Goal: Task Accomplishment & Management: Manage account settings

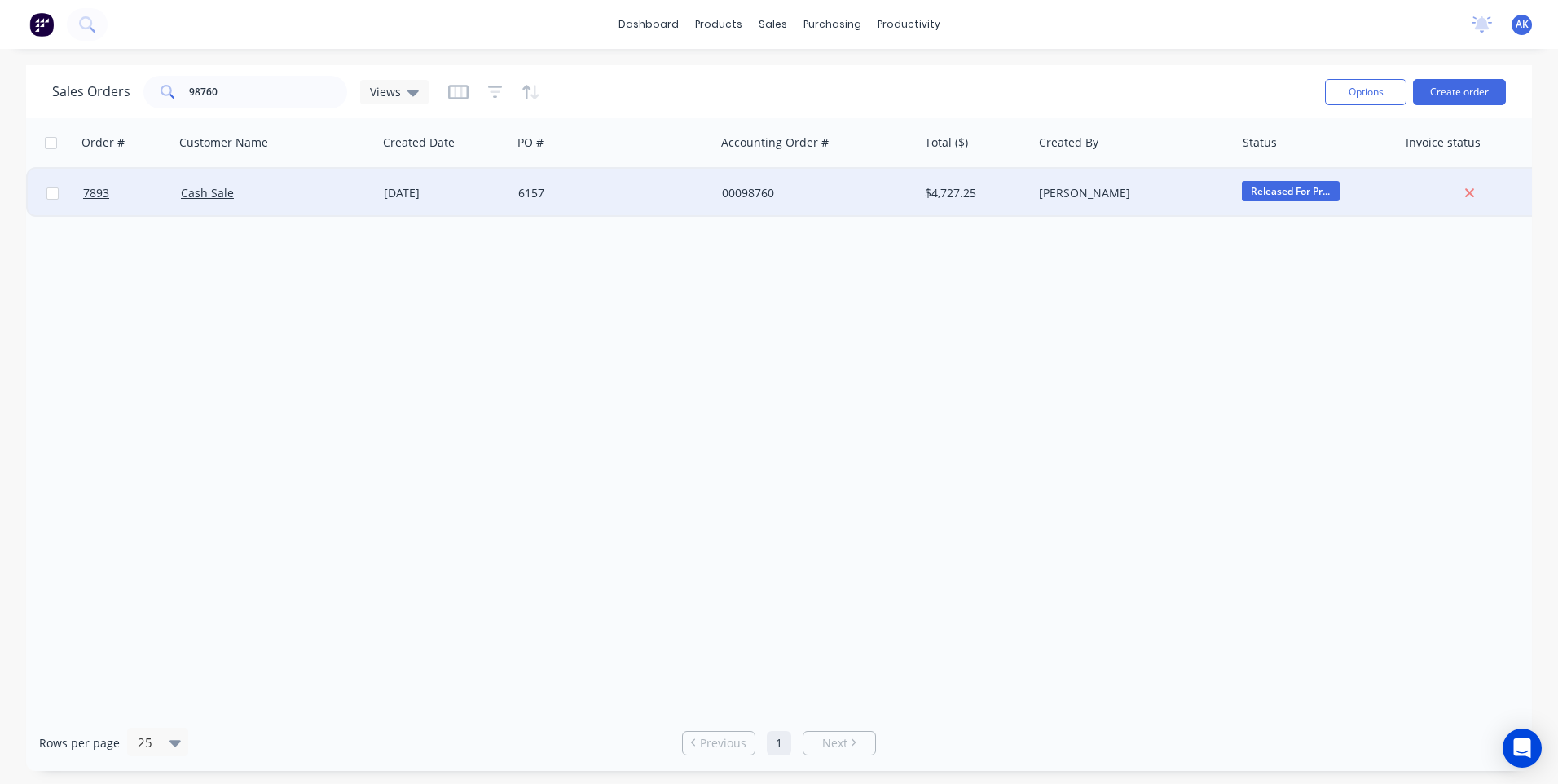
click at [271, 198] on div "Cash Sale" at bounding box center [272, 192] width 181 height 16
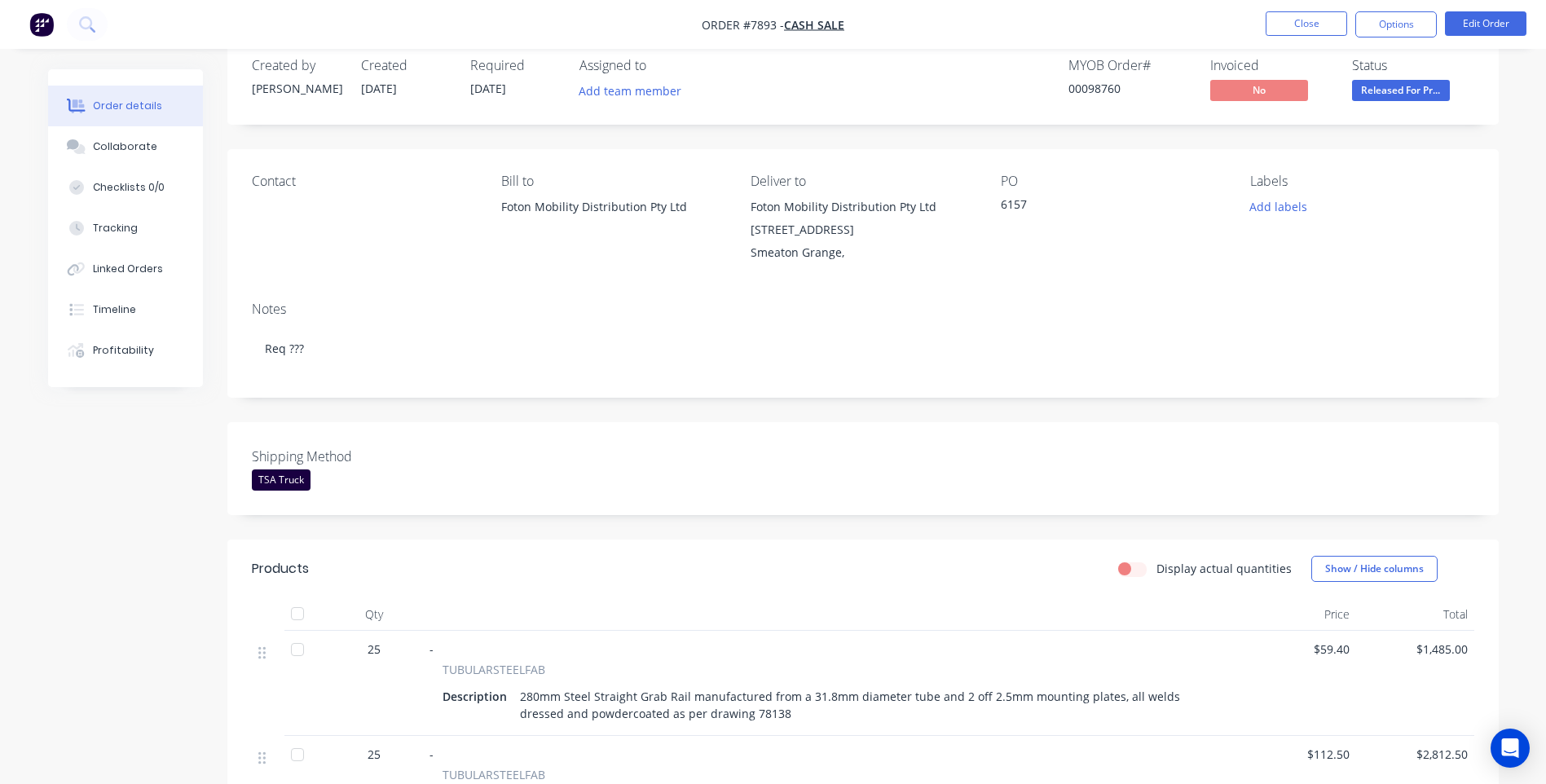
scroll to position [81, 0]
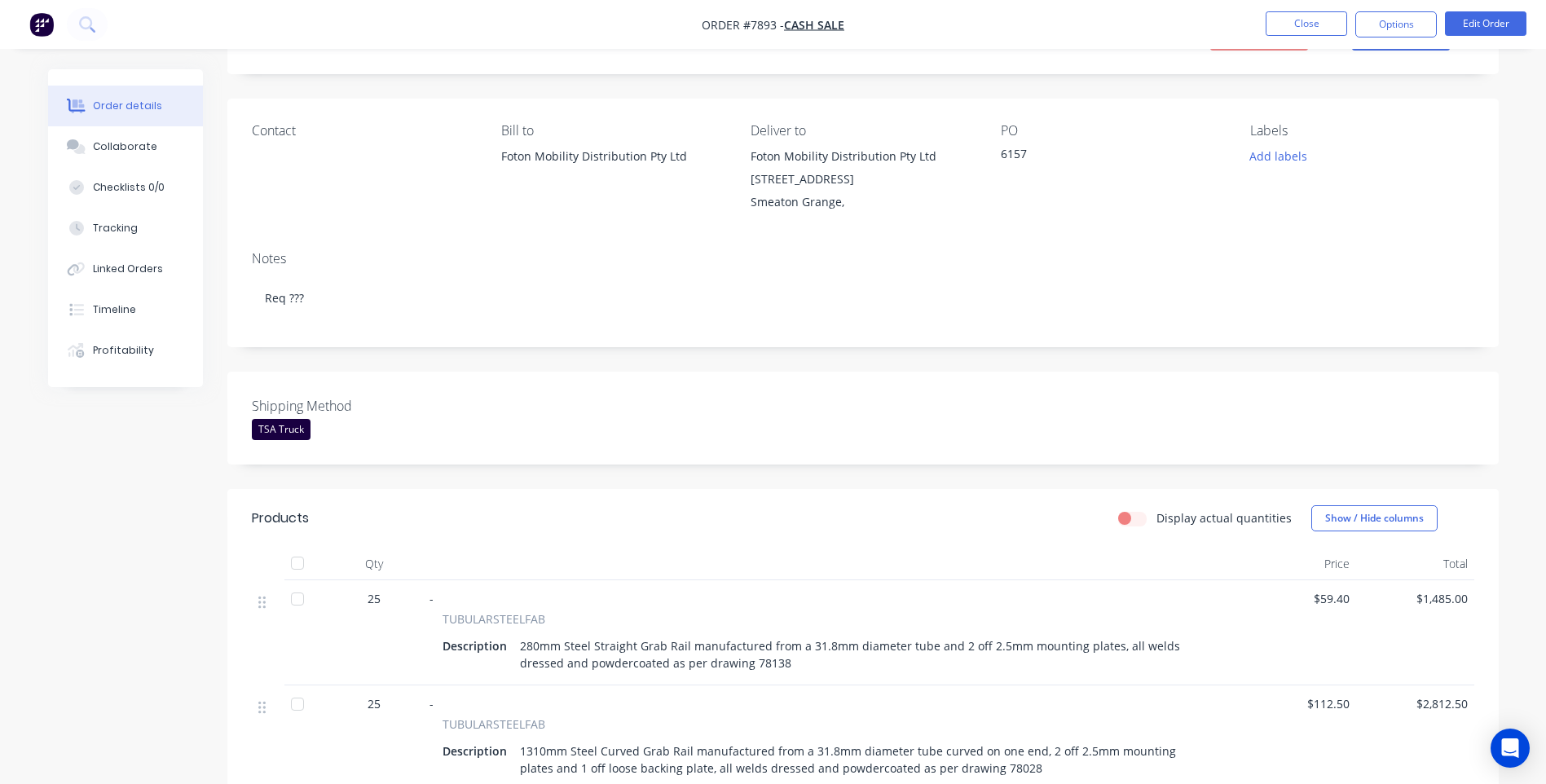
click at [292, 430] on div "TSA Truck" at bounding box center [281, 429] width 59 height 21
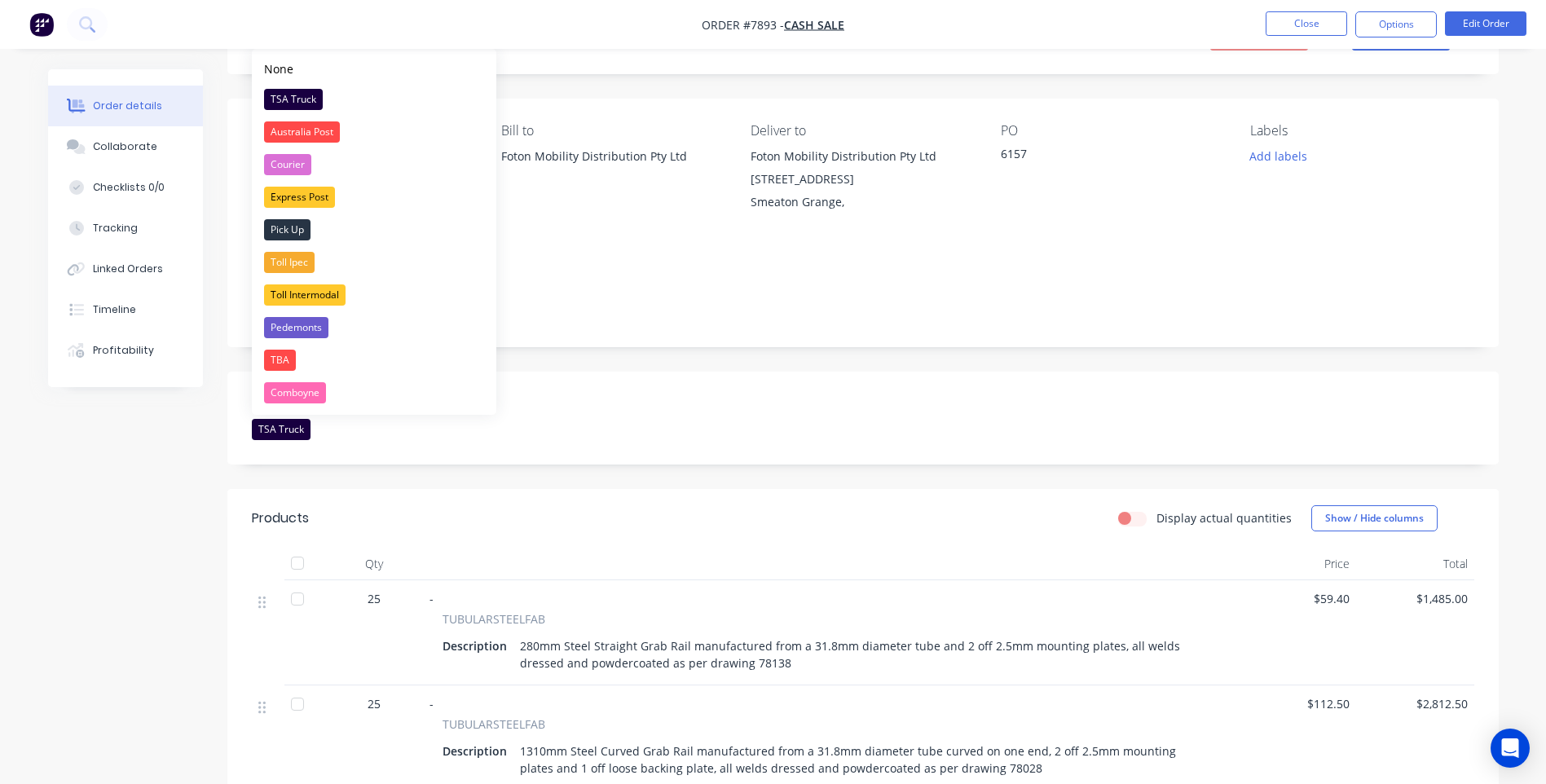
click at [571, 390] on div "Shipping Method TSA Truck" at bounding box center [863, 418] width 1271 height 93
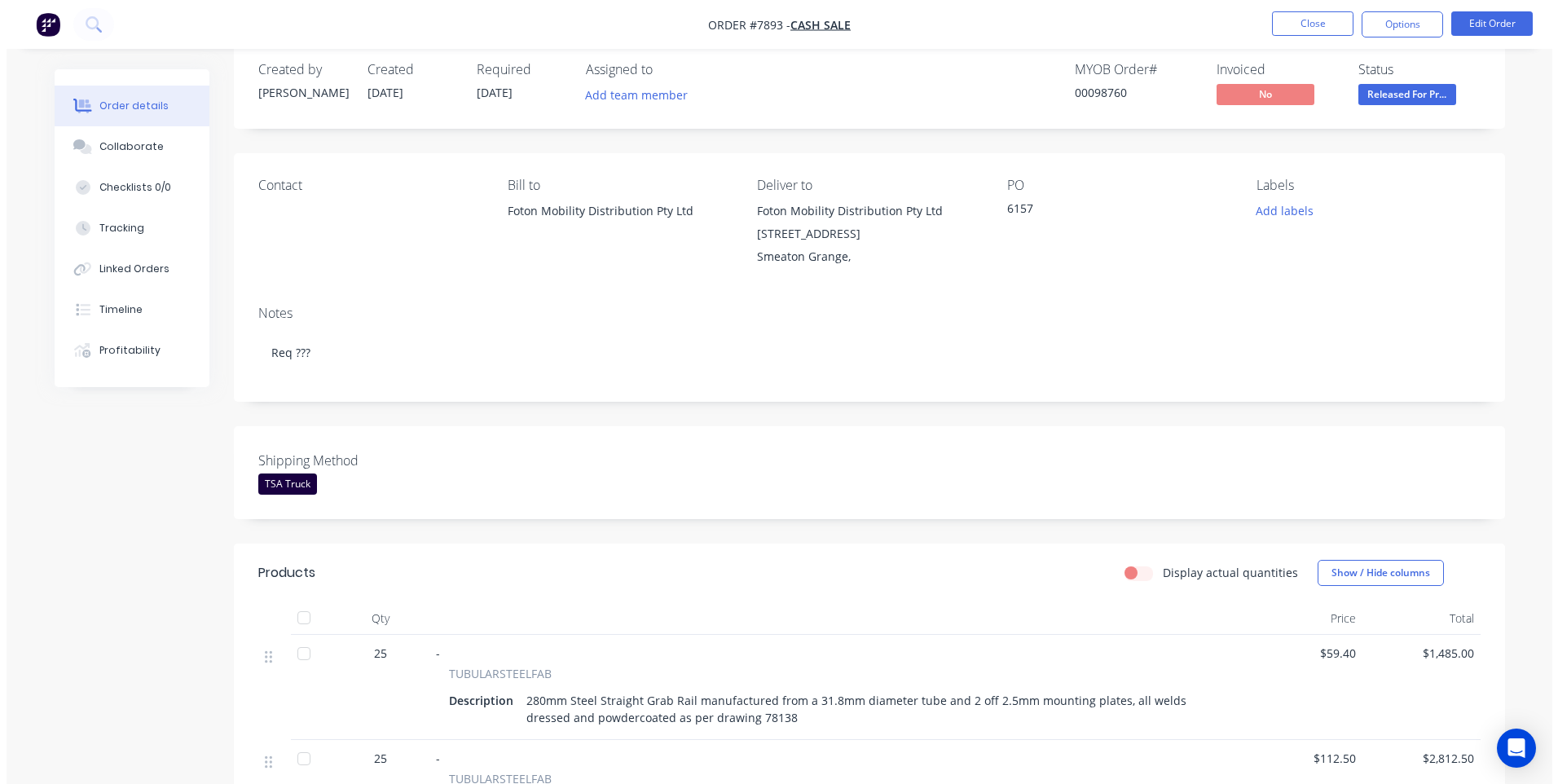
scroll to position [0, 0]
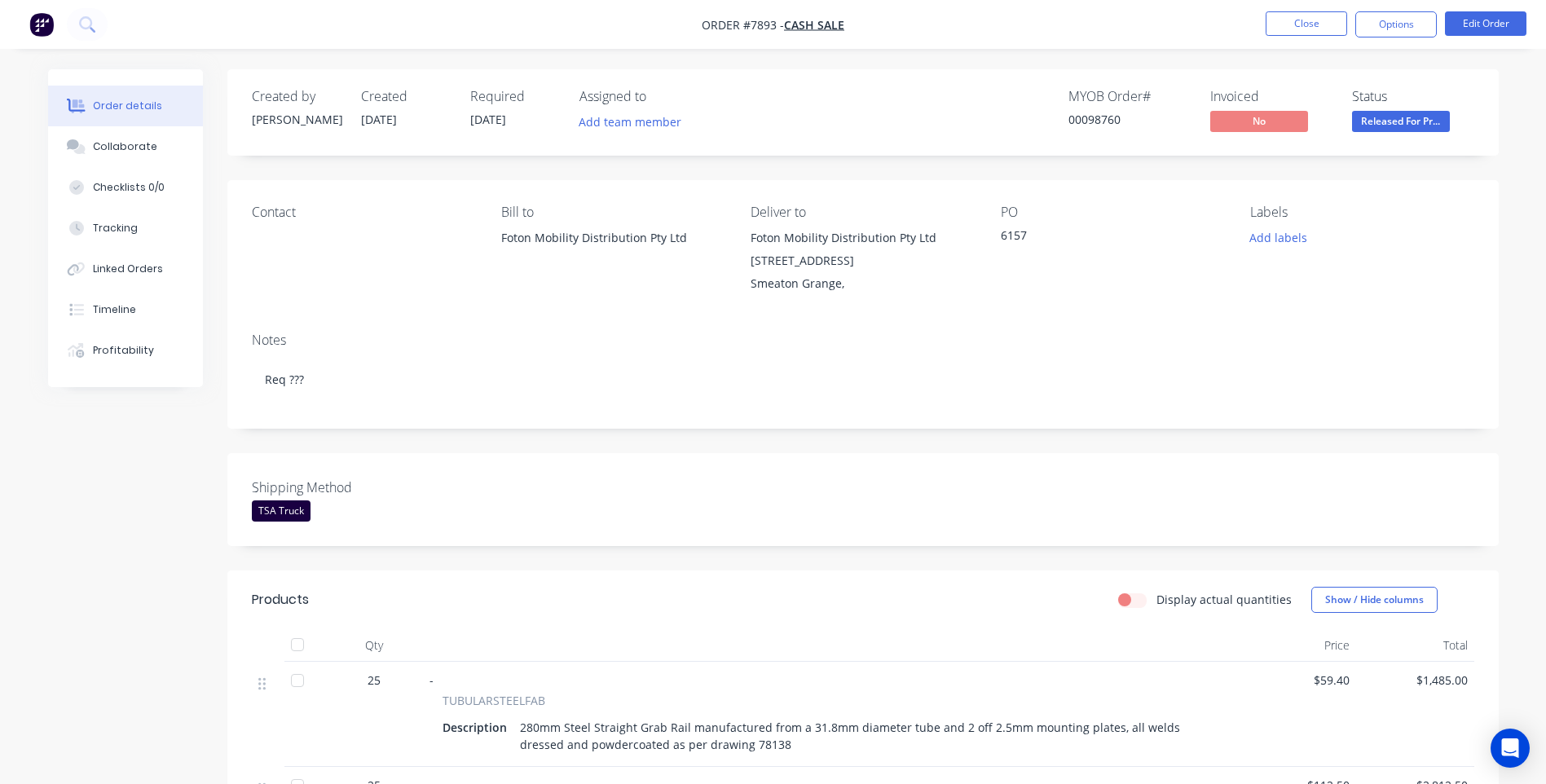
click at [820, 233] on div "Foton Mobility Distribution Pty Ltd [STREET_ADDRESS]" at bounding box center [862, 249] width 223 height 45
click at [1312, 19] on button "Close" at bounding box center [1307, 24] width 81 height 24
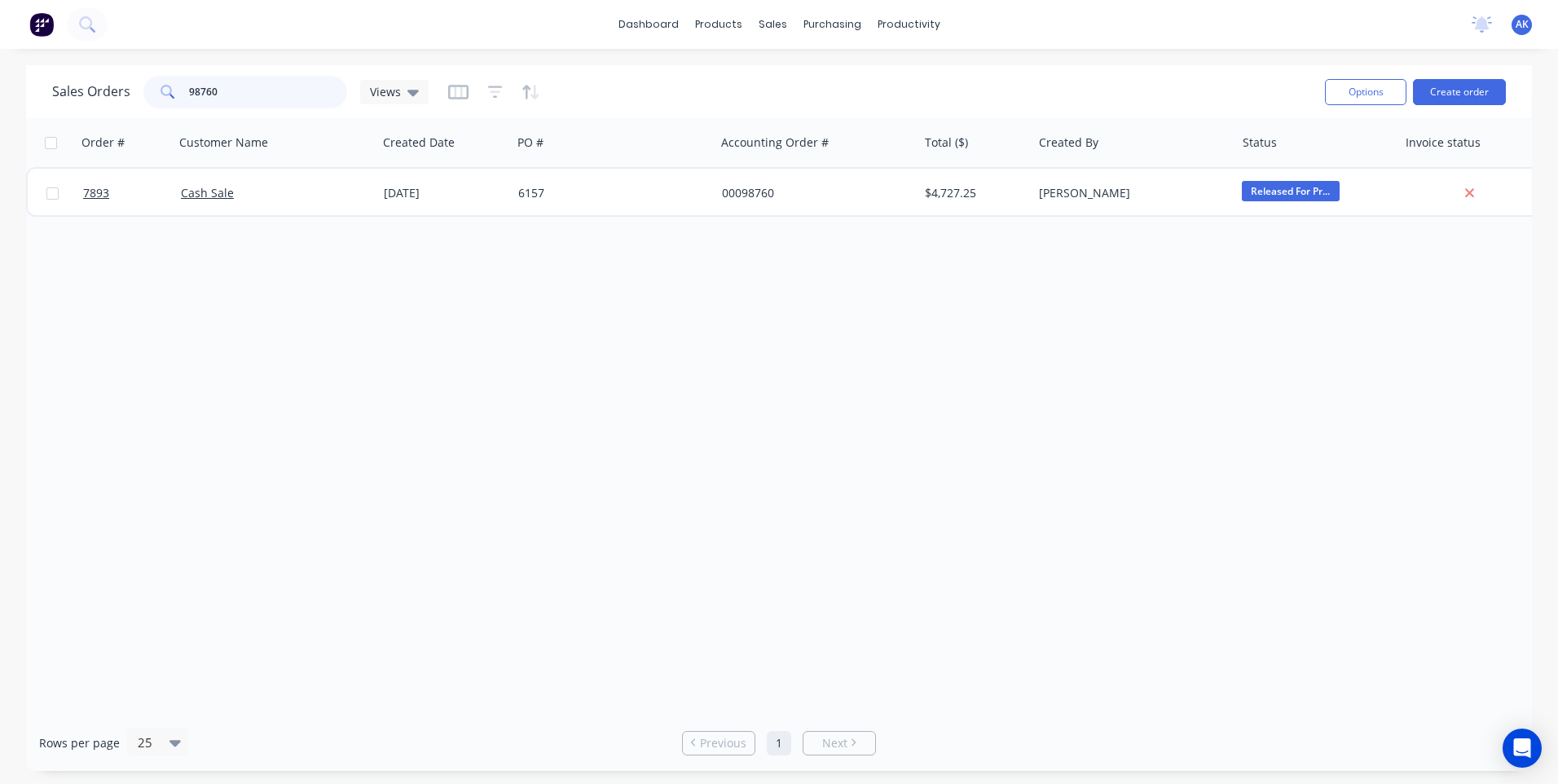
click at [174, 96] on div "98760" at bounding box center [245, 91] width 204 height 33
click at [245, 86] on input "98727" at bounding box center [268, 91] width 159 height 33
click at [245, 86] on input "98389" at bounding box center [268, 91] width 159 height 33
click at [264, 86] on input "98515" at bounding box center [268, 91] width 159 height 33
click at [219, 91] on input "96604" at bounding box center [268, 91] width 159 height 33
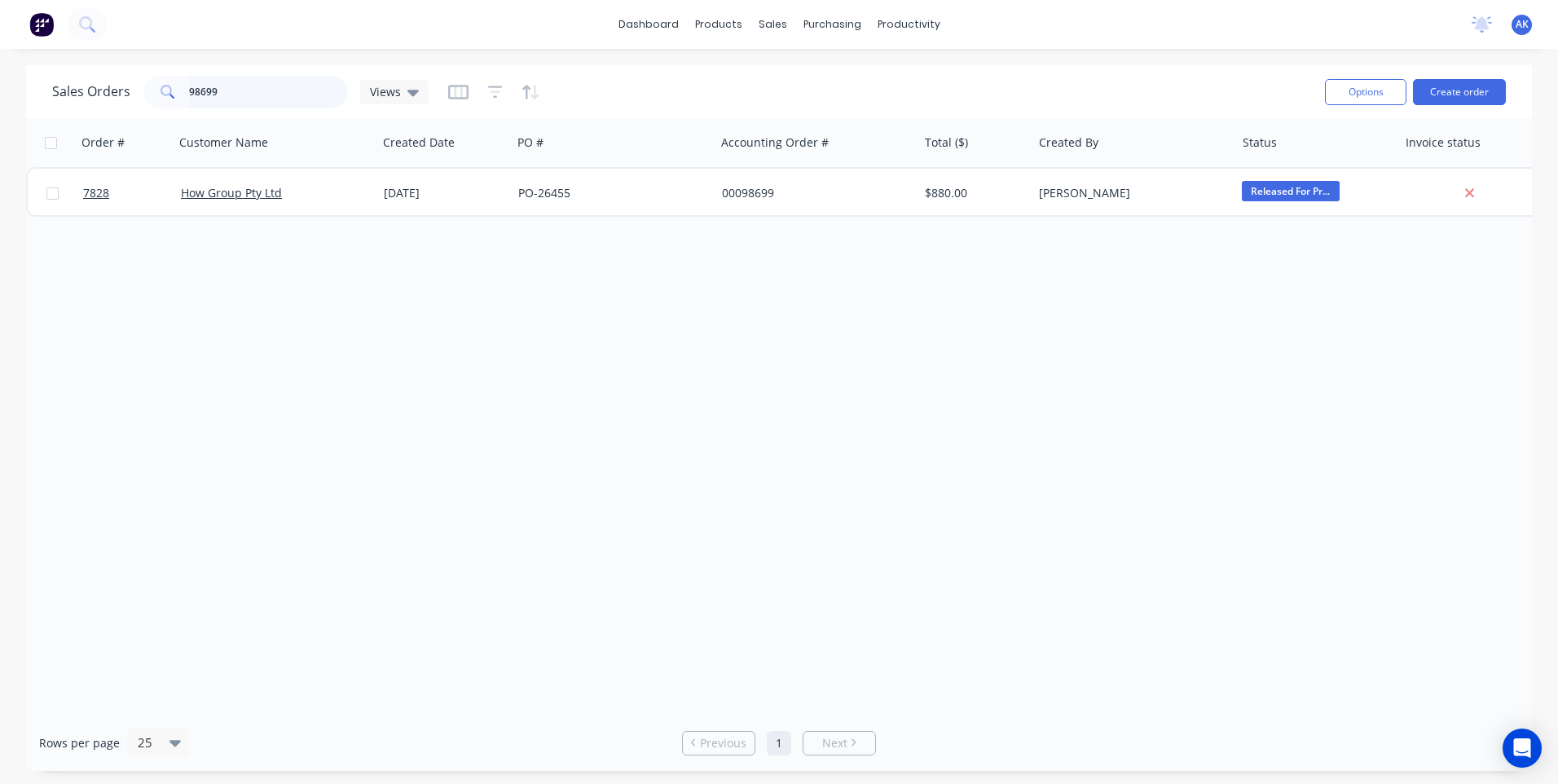
click at [255, 92] on input "98699" at bounding box center [268, 91] width 159 height 33
click at [218, 90] on input "98657" at bounding box center [268, 91] width 159 height 33
type input "98792"
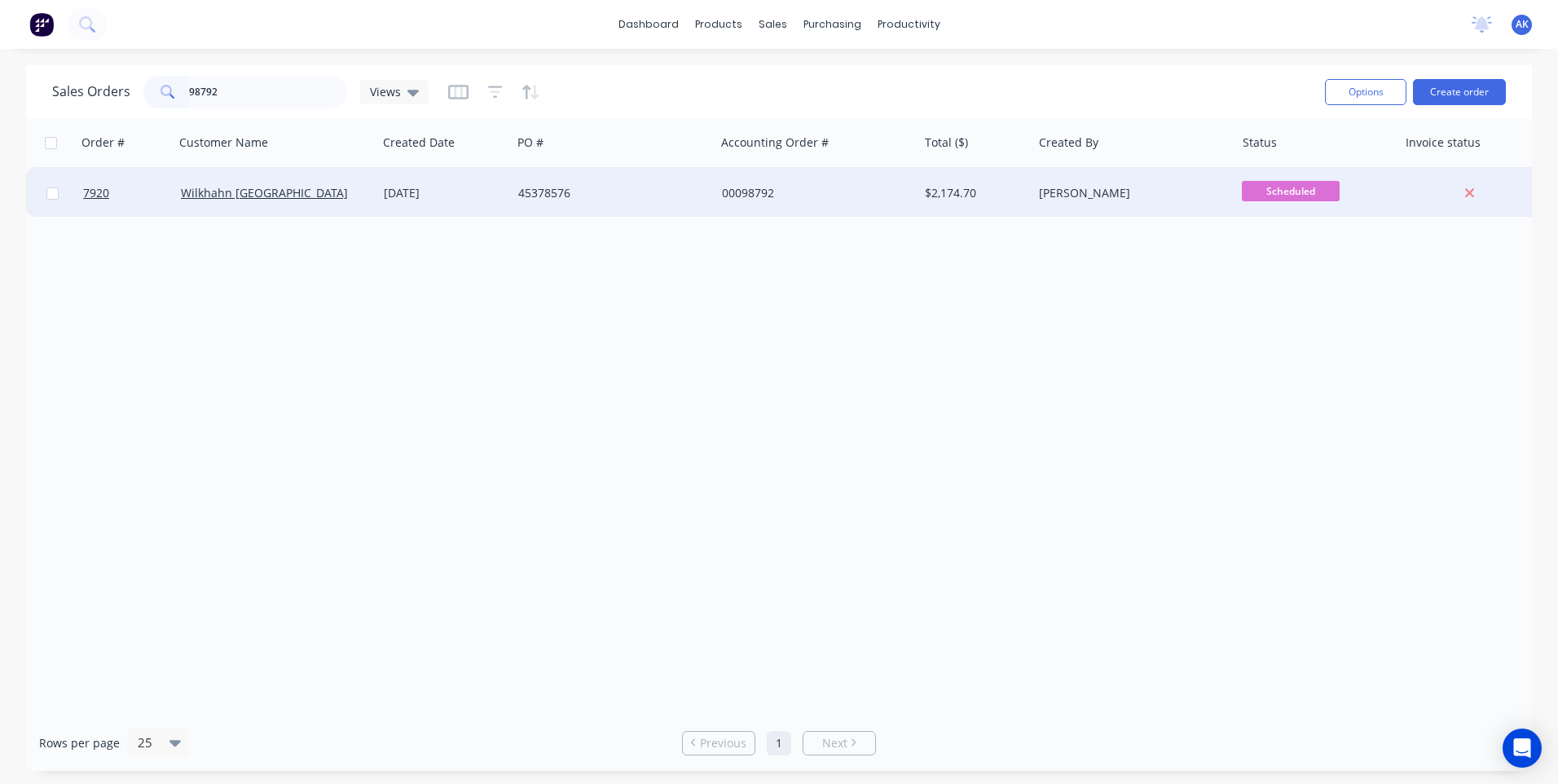
click at [546, 201] on div "45378576" at bounding box center [609, 192] width 181 height 16
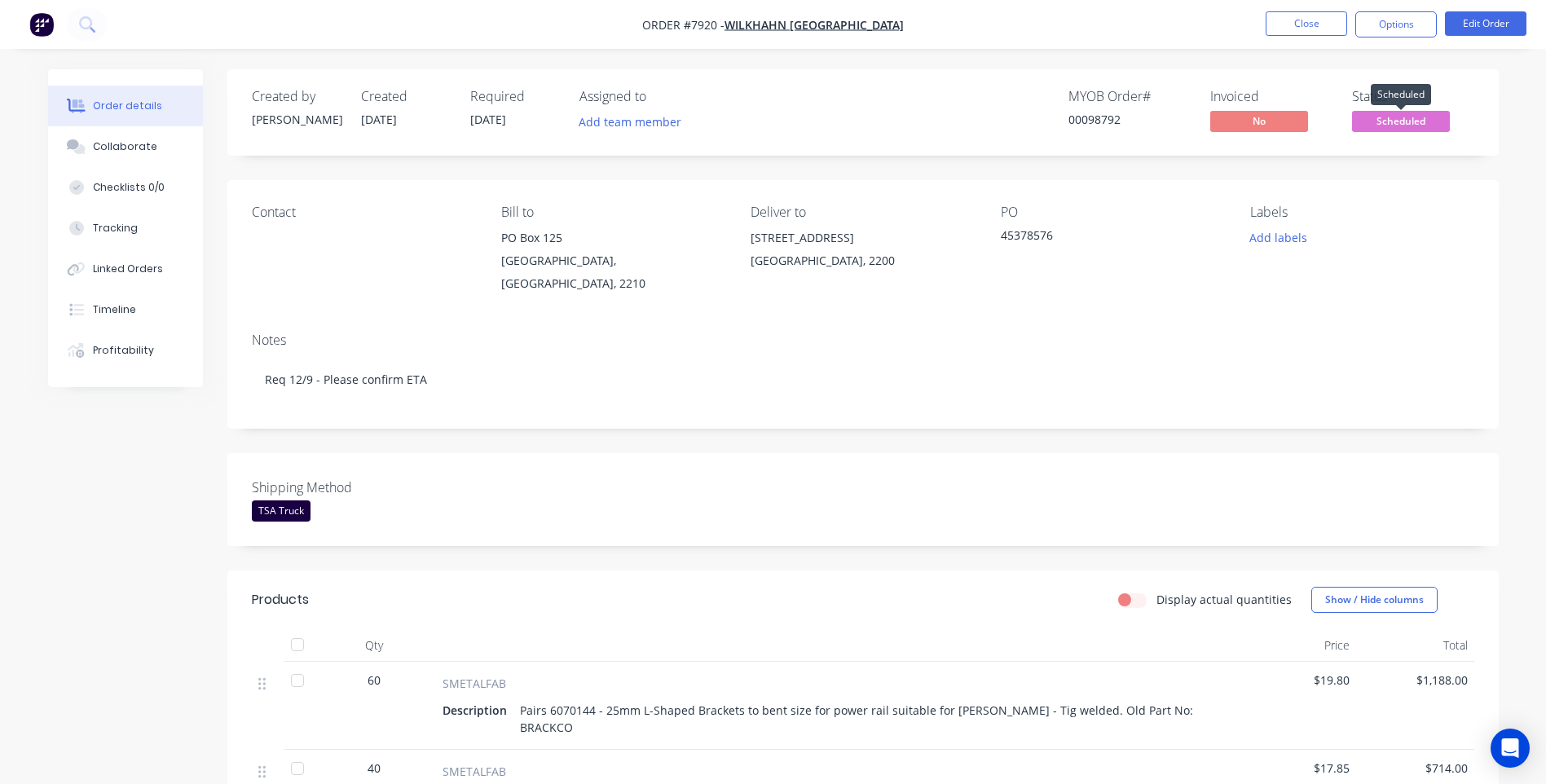
click at [1399, 116] on span "Scheduled" at bounding box center [1401, 121] width 97 height 20
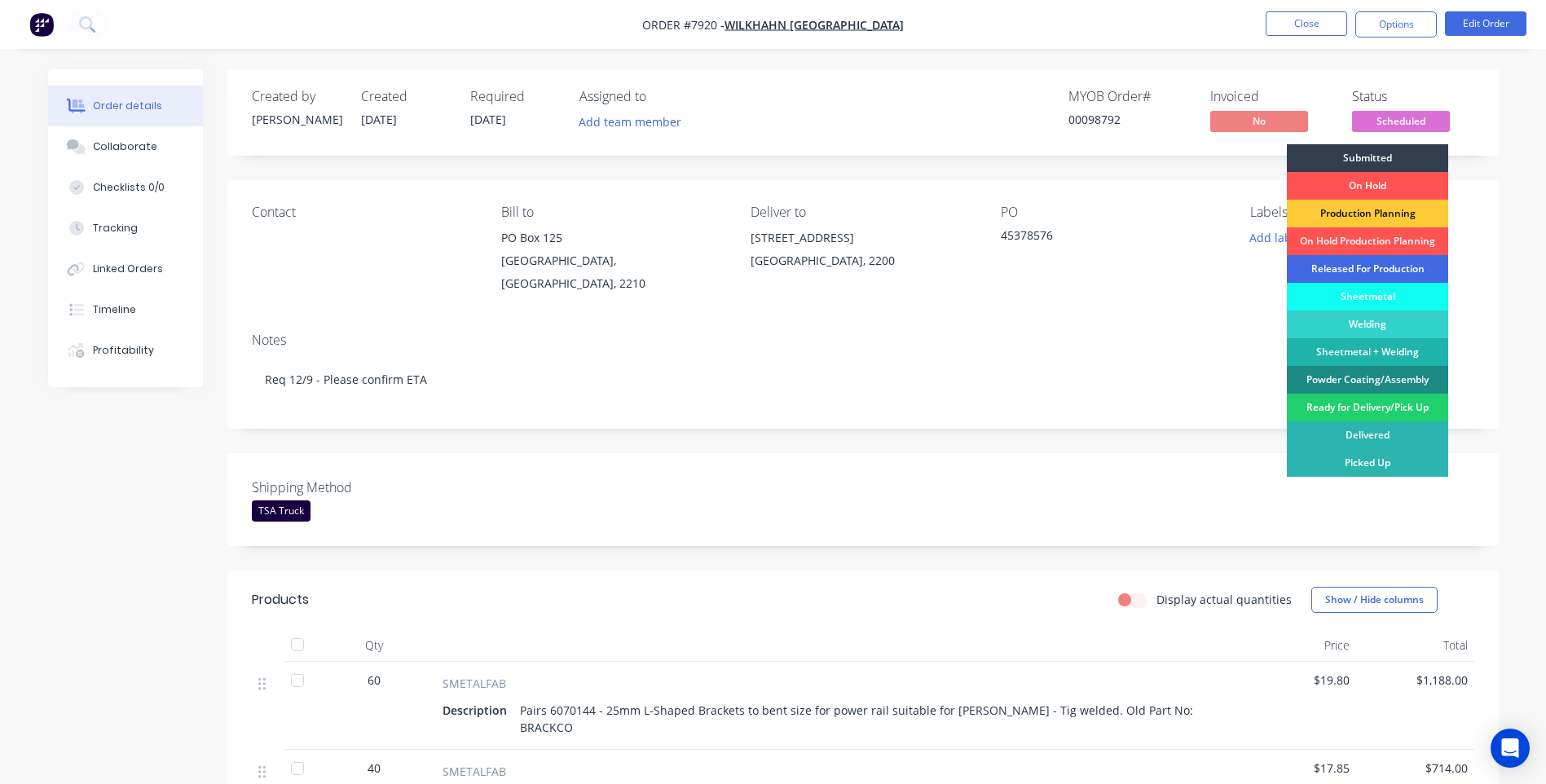
click at [1351, 269] on div "Released For Production" at bounding box center [1368, 269] width 161 height 28
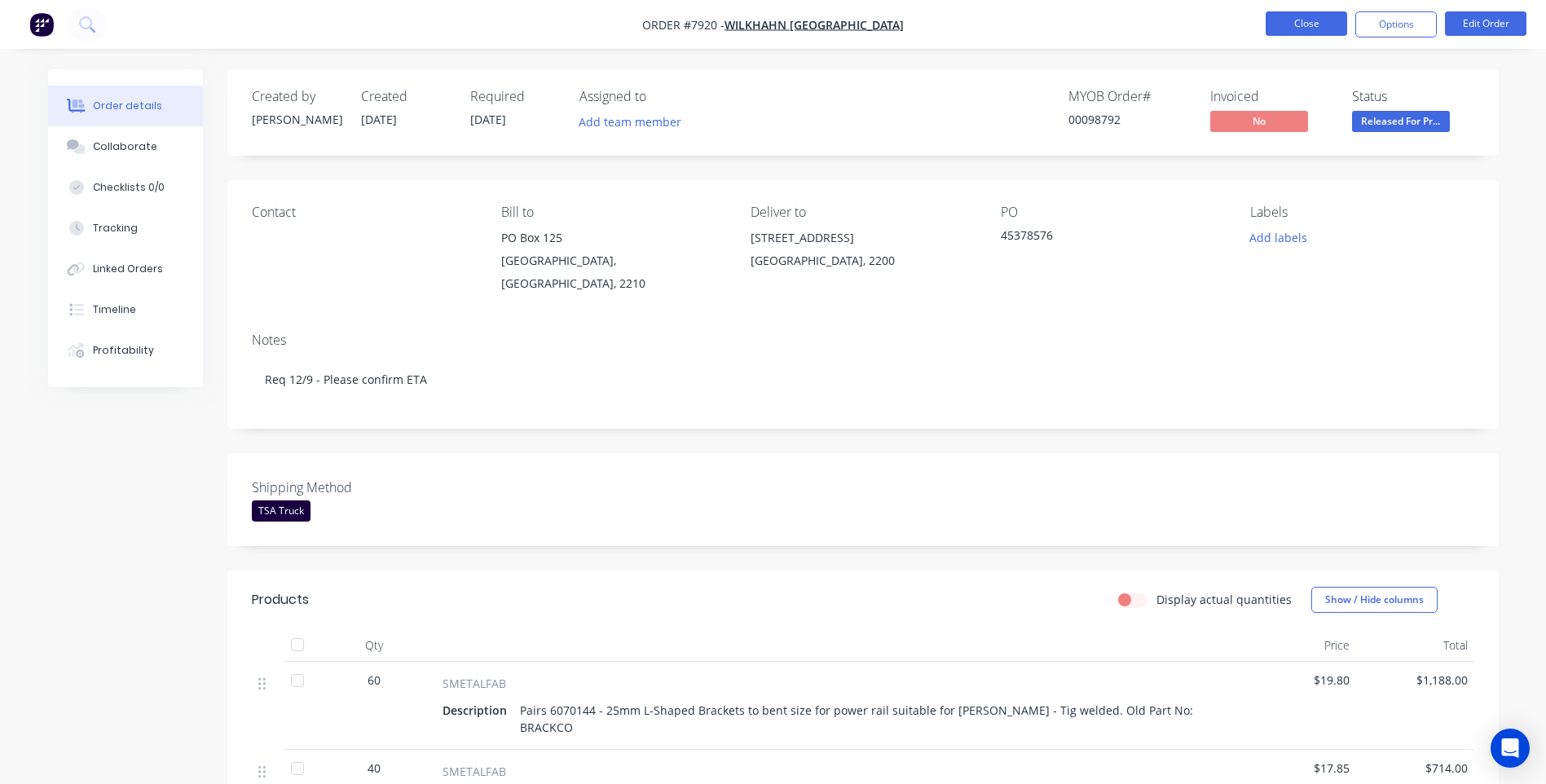
click at [1321, 27] on button "Close" at bounding box center [1307, 24] width 81 height 24
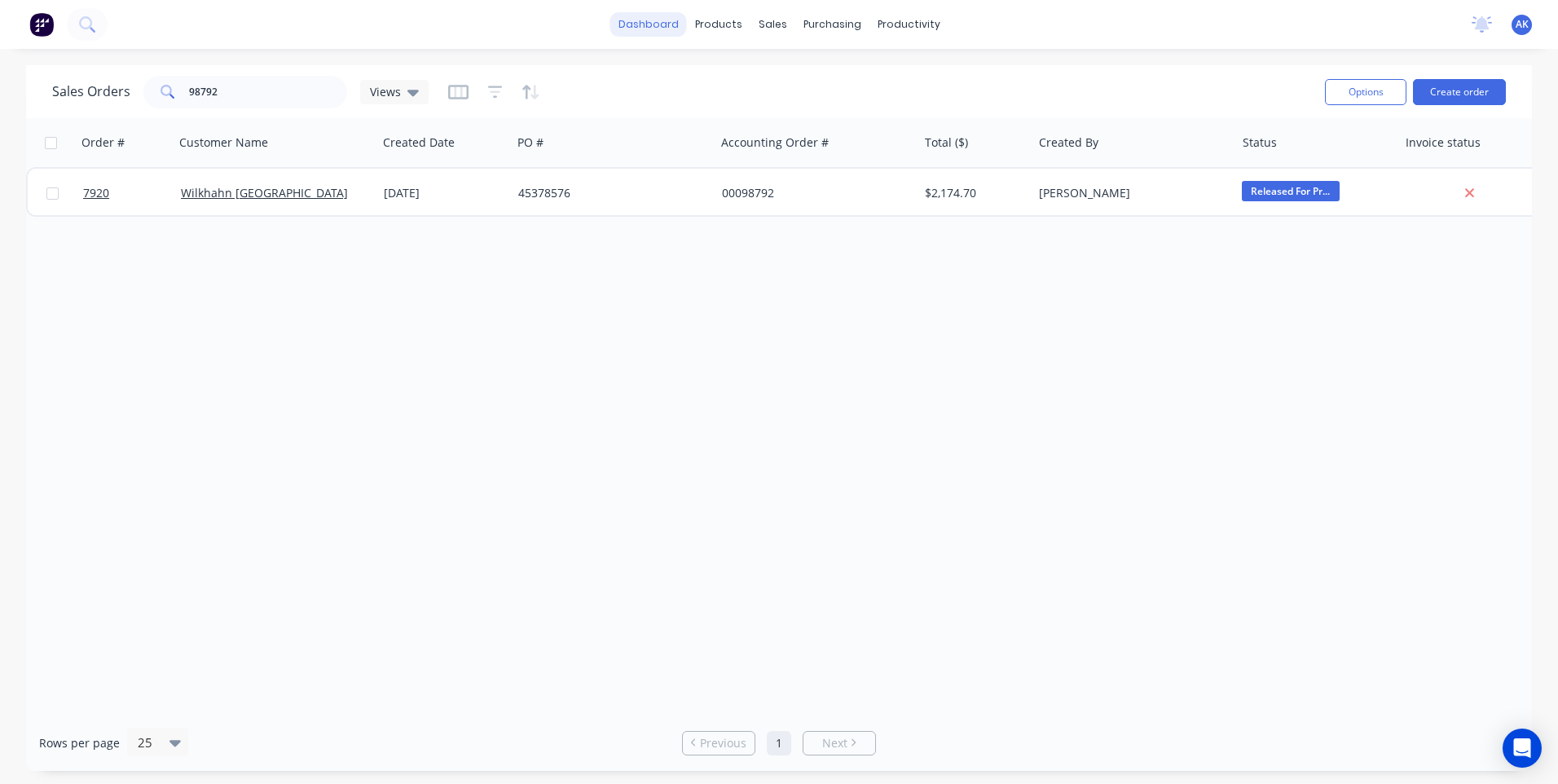
click at [674, 30] on link "dashboard" at bounding box center [648, 24] width 76 height 24
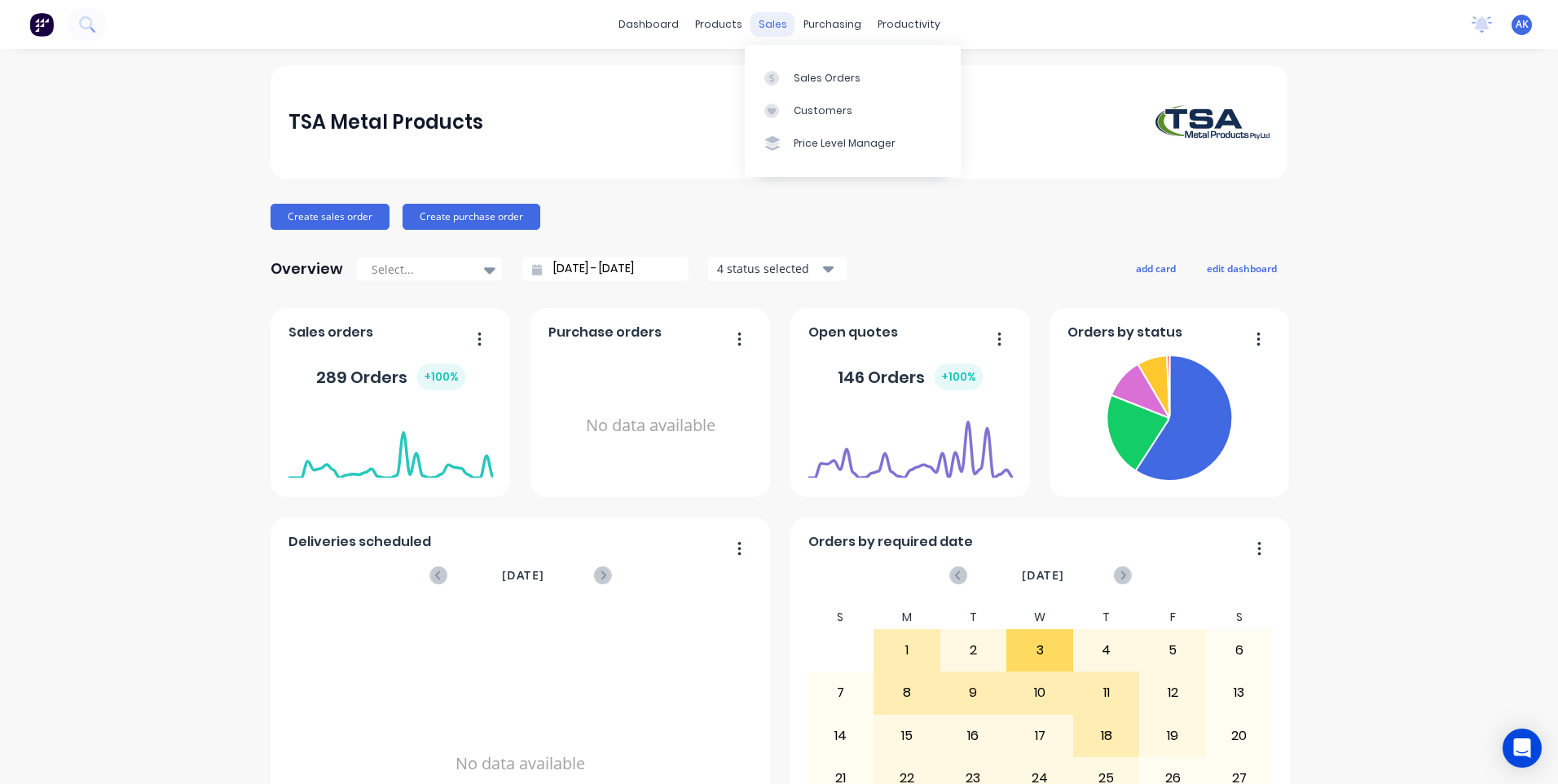
click at [772, 28] on div "sales" at bounding box center [772, 24] width 44 height 24
click at [826, 80] on div "Sales Orders" at bounding box center [828, 77] width 67 height 14
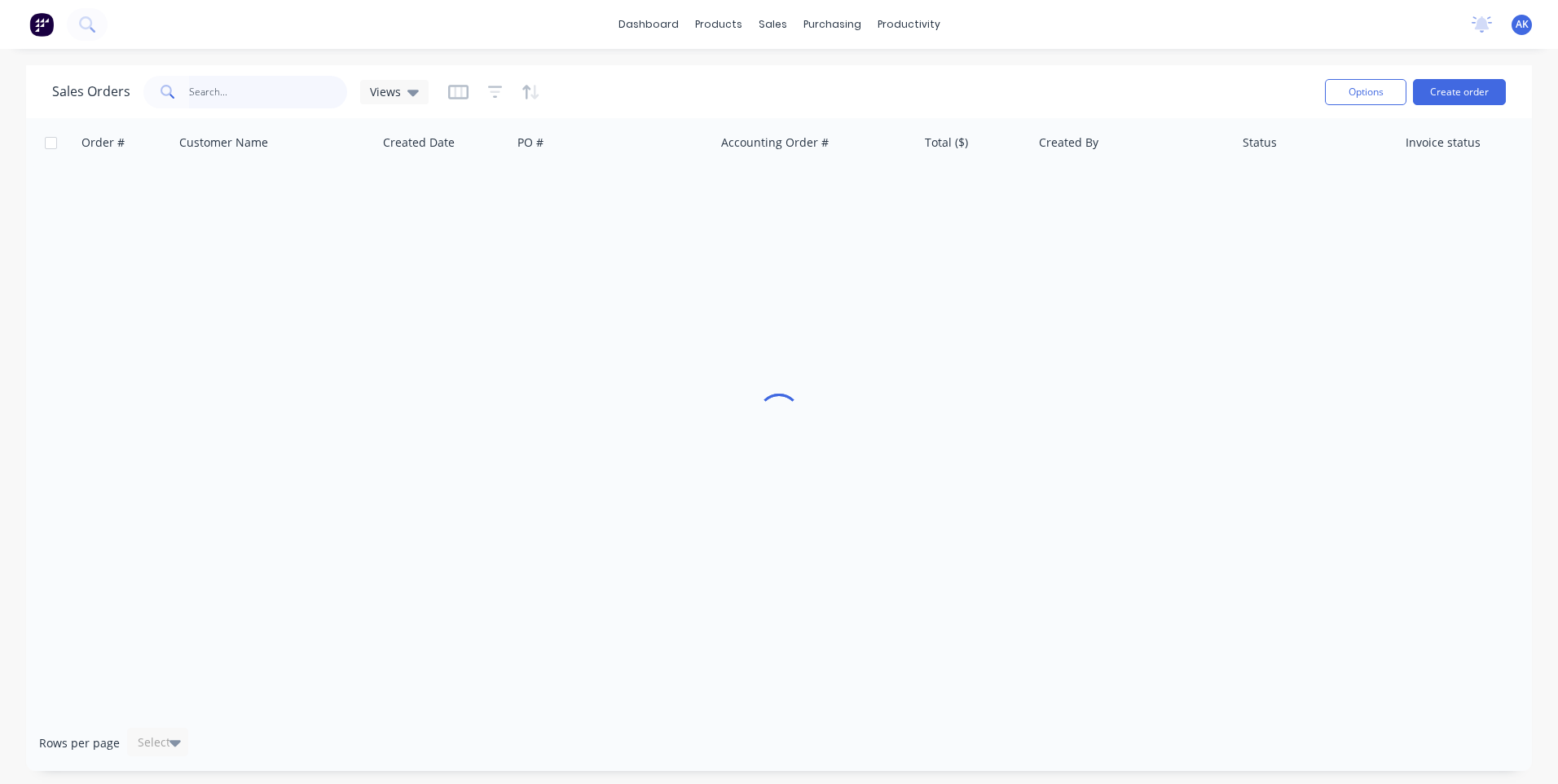
click at [226, 86] on input "text" at bounding box center [268, 91] width 159 height 33
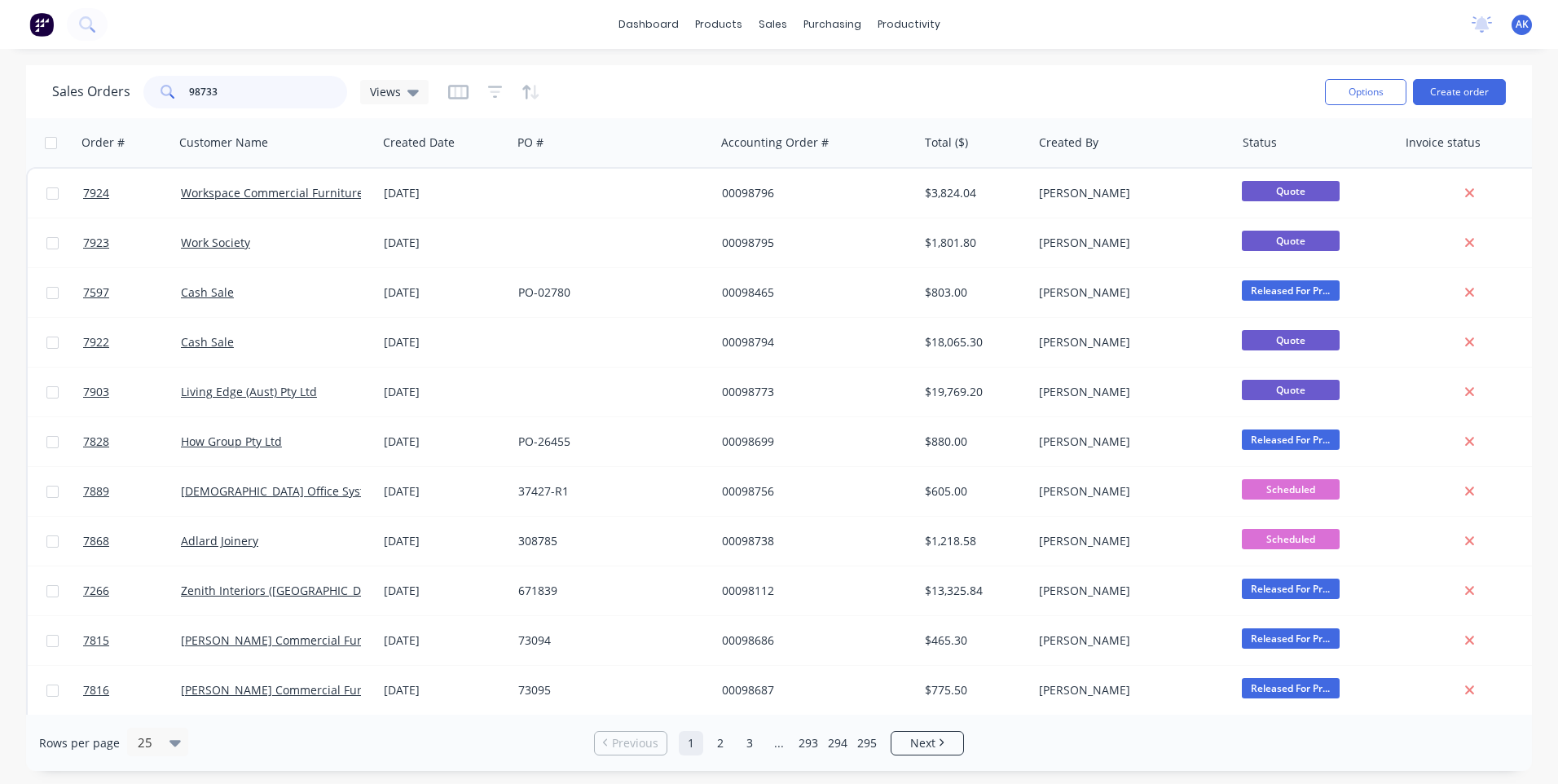
type input "98733"
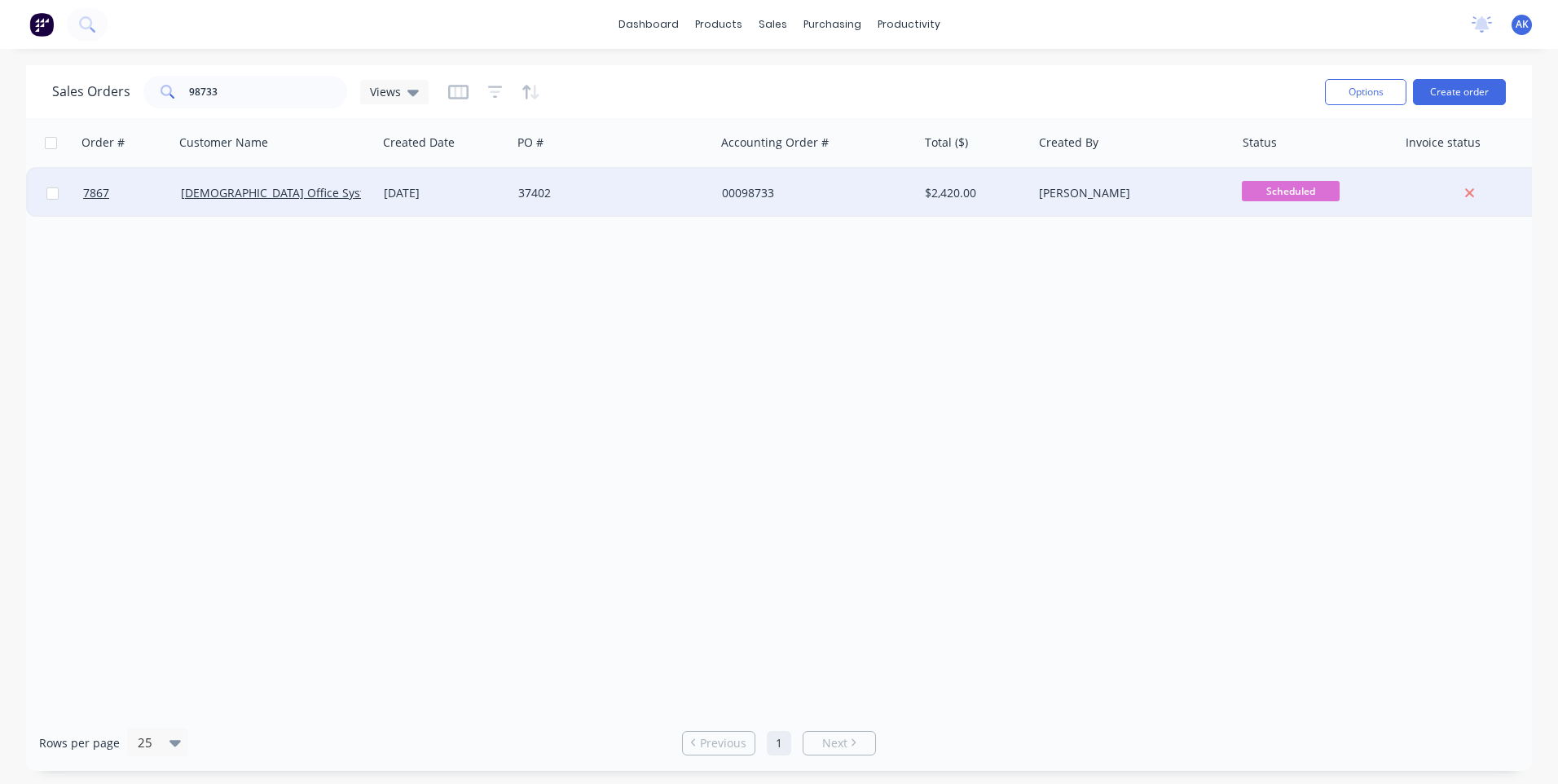
click at [440, 190] on div "28 Aug 2025" at bounding box center [444, 192] width 122 height 16
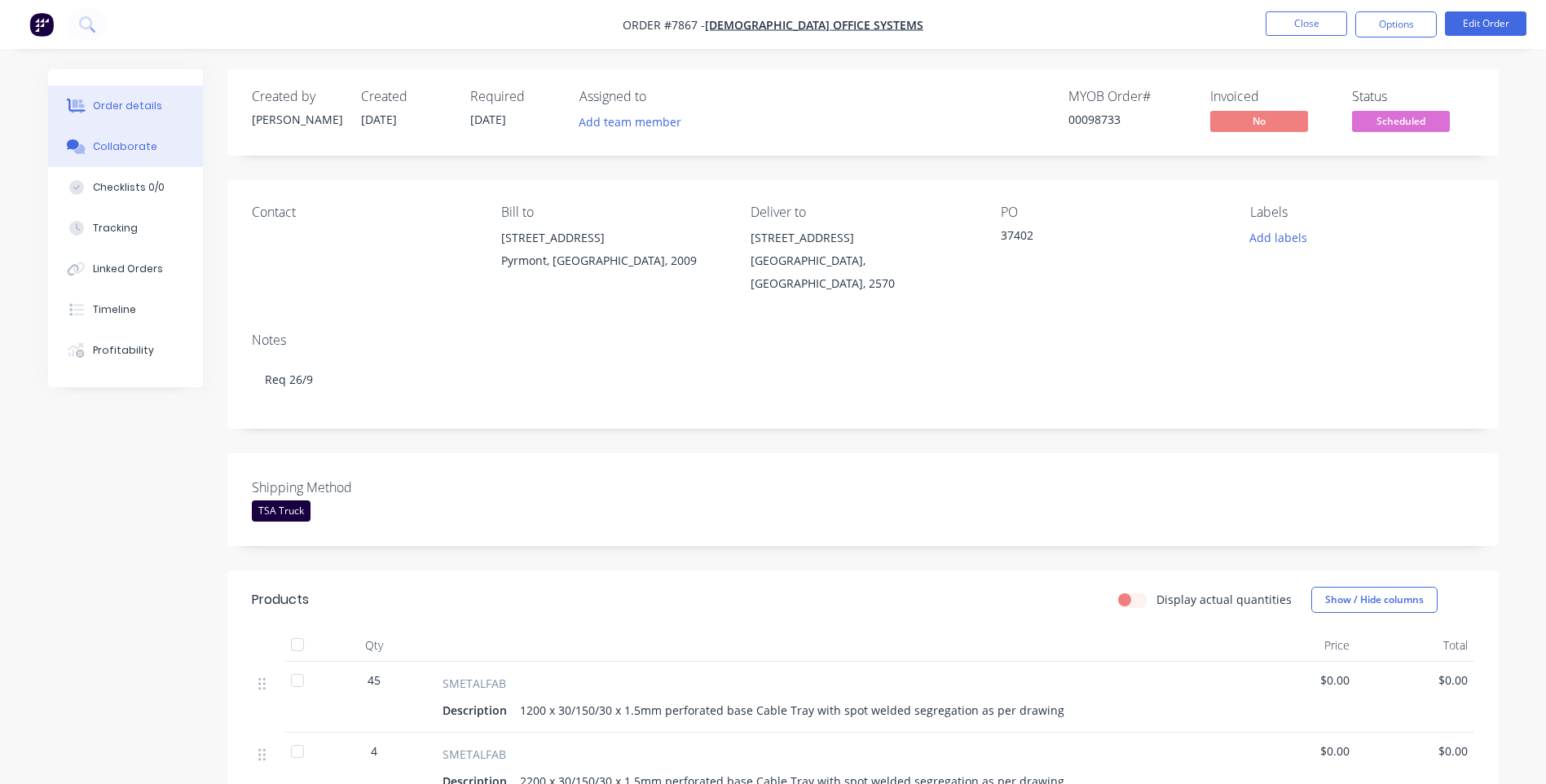
click at [102, 142] on div "Collaborate" at bounding box center [125, 146] width 65 height 14
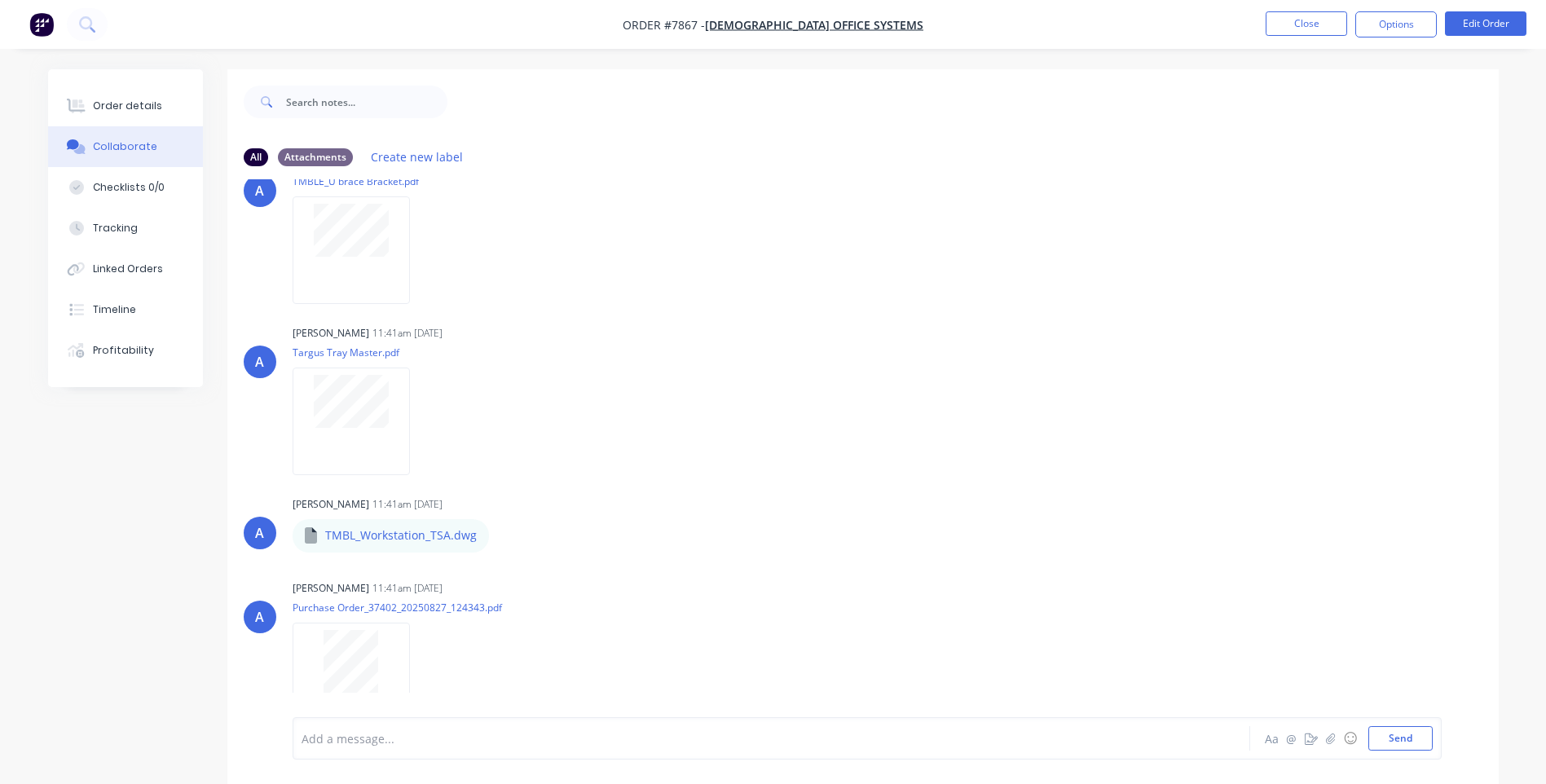
scroll to position [1100, 0]
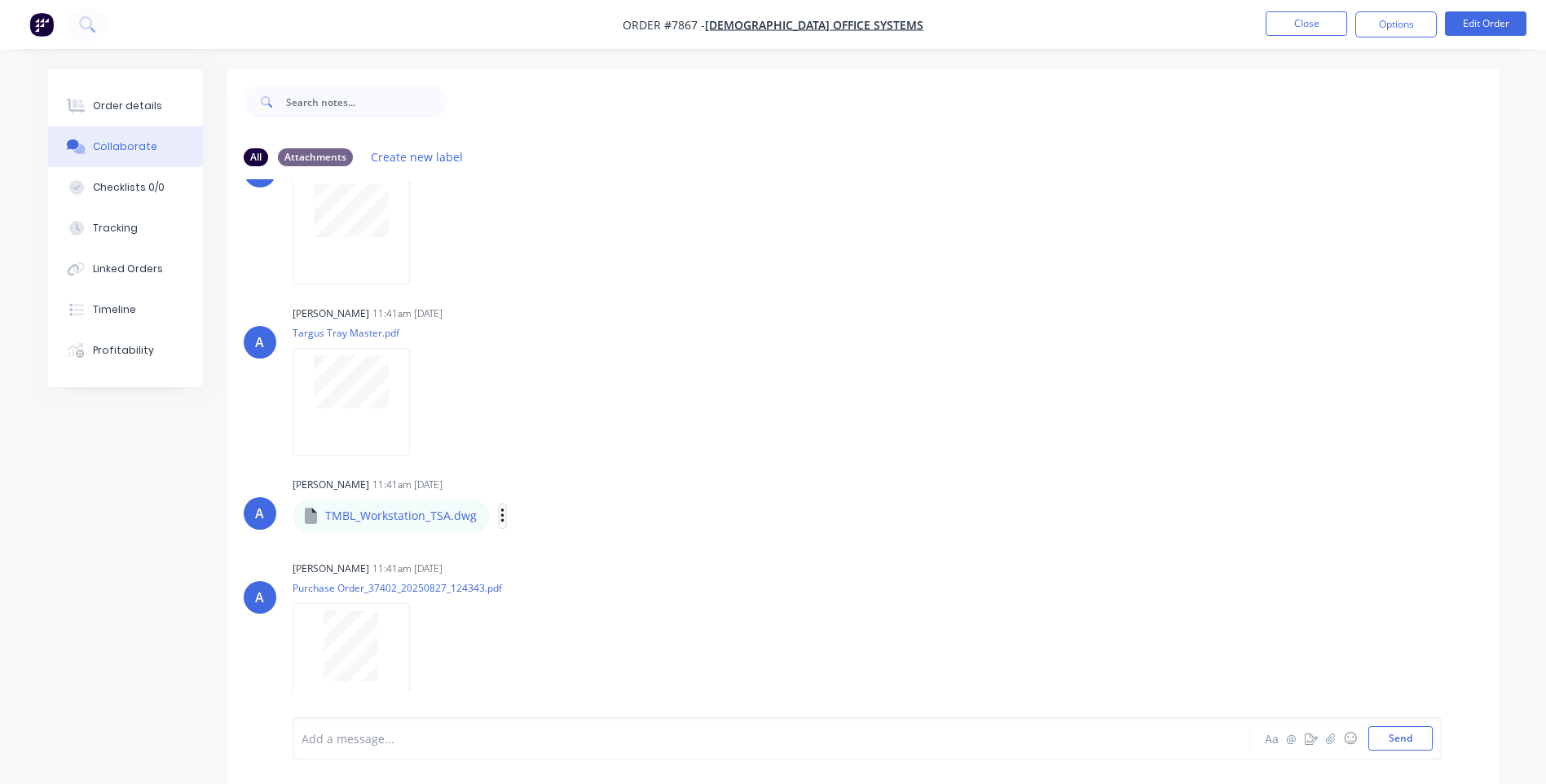
click at [500, 521] on icon "button" at bounding box center [502, 515] width 3 height 14
click at [540, 548] on button "Download" at bounding box center [609, 560] width 183 height 37
click at [128, 104] on div "Order details" at bounding box center [128, 105] width 70 height 14
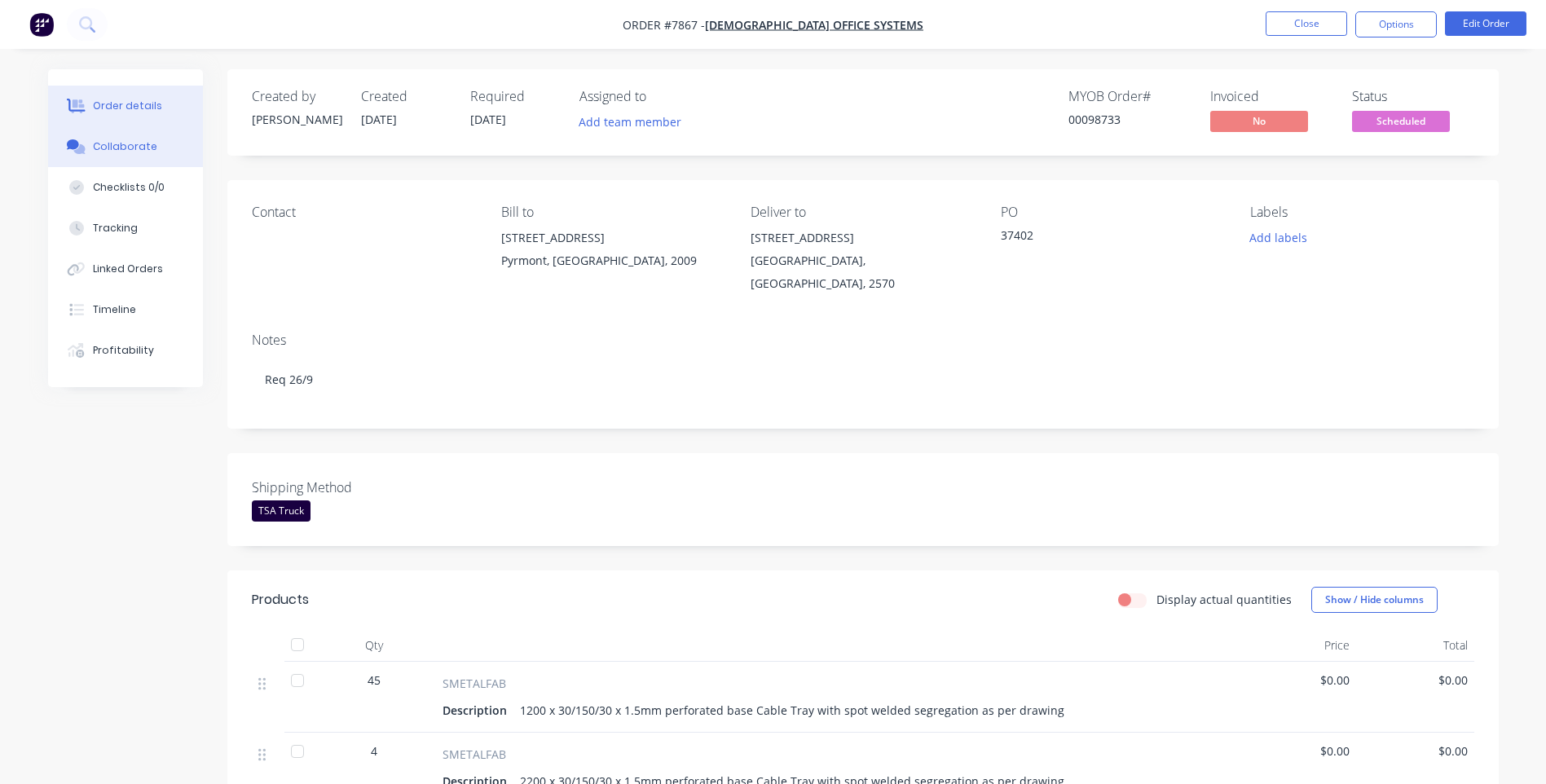
click at [156, 144] on button "Collaborate" at bounding box center [125, 146] width 155 height 41
